Goal: Navigation & Orientation: Find specific page/section

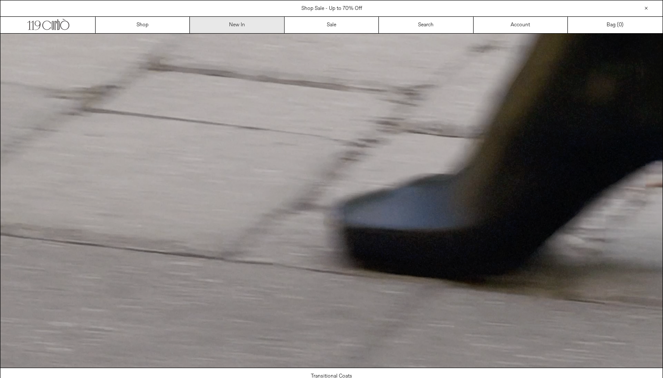
click at [243, 22] on link "New In" at bounding box center [237, 25] width 94 height 16
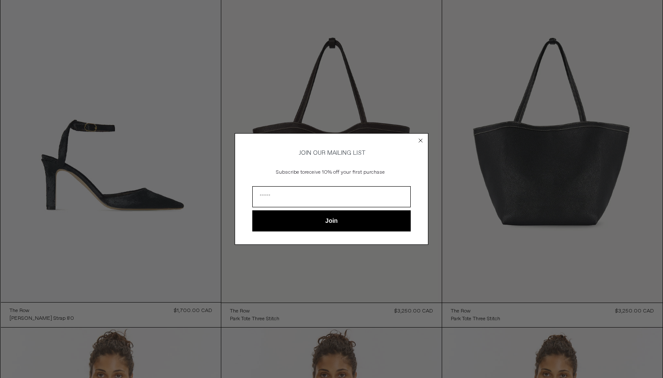
click at [418, 139] on circle "Close dialog" at bounding box center [421, 141] width 8 height 8
